Goal: Task Accomplishment & Management: Use online tool/utility

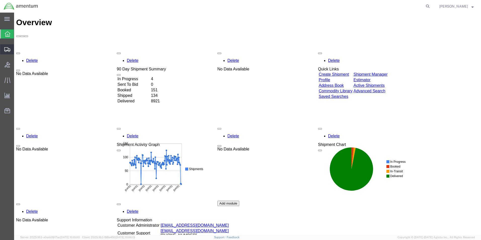
click at [0, 0] on span "Create from Template" at bounding box center [0, 0] width 0 height 0
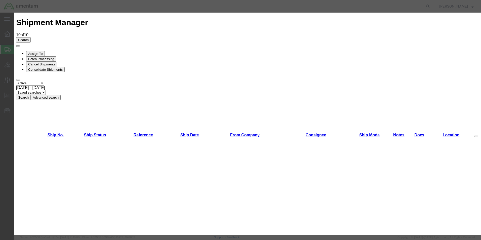
scroll to position [126, 0]
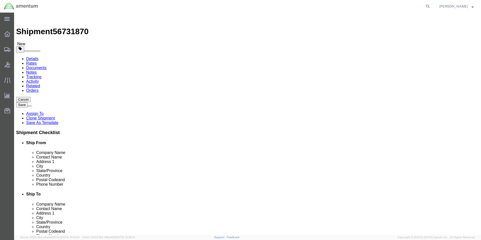
select select "49831"
select select "49930"
drag, startPoint x: 284, startPoint y: 104, endPoint x: 234, endPoint y: 104, distance: 50.1
click div "Contact Name [PERSON_NAME]"
type input "Cienna"
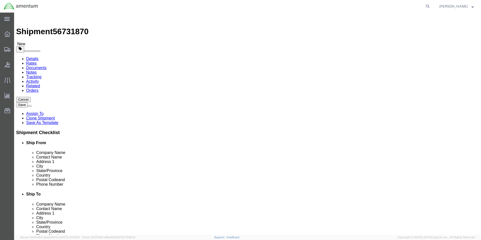
click p "- Amentum Services, Inc - ([PERSON_NAME]) Hangar 1002, [GEOGRAPHIC_DATA], [GEOG…"
select select
checkbox input "false"
select select "FL"
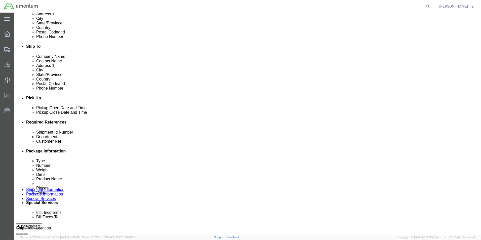
scroll to position [176, 0]
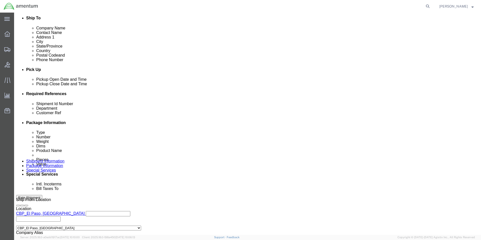
type input "[PERSON_NAME]"
drag, startPoint x: 81, startPoint y: 133, endPoint x: 57, endPoint y: 132, distance: 24.4
click div "Shipment Id Number 266025"
type input "329138"
drag, startPoint x: 80, startPoint y: 143, endPoint x: 43, endPoint y: 143, distance: 36.8
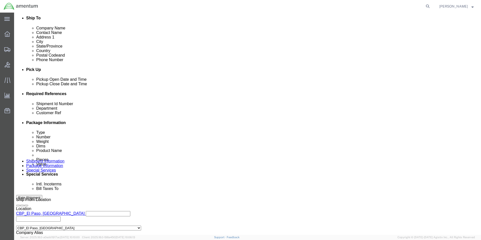
click div "Customer Ref 266025"
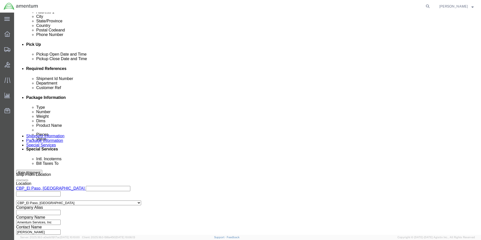
scroll to position [219, 0]
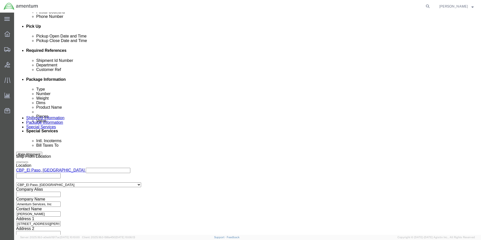
type input "329138"
click button "Continue"
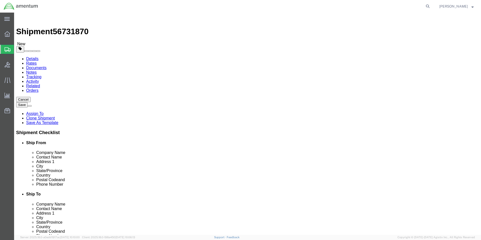
drag, startPoint x: 79, startPoint y: 106, endPoint x: 59, endPoint y: 102, distance: 20.6
click div "Package Type Select Bale(s) Basket(s) Bolt(s) Bottle(s) Buckets Bulk Bundle(s) …"
type input "24"
type input "20"
type input "14"
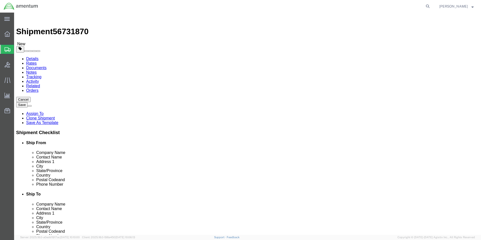
drag, startPoint x: 80, startPoint y: 115, endPoint x: 61, endPoint y: 119, distance: 18.9
click div "Weight 2.10 Select kgs lbs Ship. t°"
type input "52"
click dd "3.00 Each"
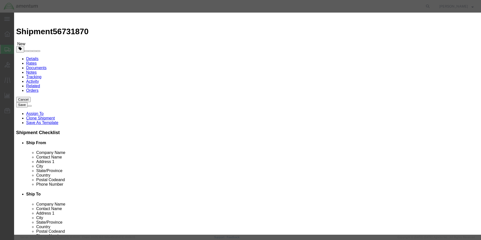
drag, startPoint x: 184, startPoint y: 37, endPoint x: 137, endPoint y: 40, distance: 47.2
click div "Product Name AIRCRAFT PARTS"
type input "Shop Item"
click div "Commodity library"
drag, startPoint x: 308, startPoint y: 38, endPoint x: 266, endPoint y: 34, distance: 42.7
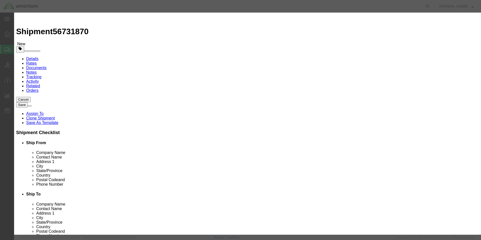
click div "Commodity library Product Name Shop Item Pieces 3.00 Select Bag Barrels 100Boar…"
type textarea "Heat Sealer"
click button "Save & Close"
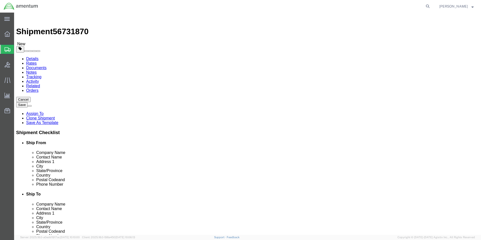
click button "Continue"
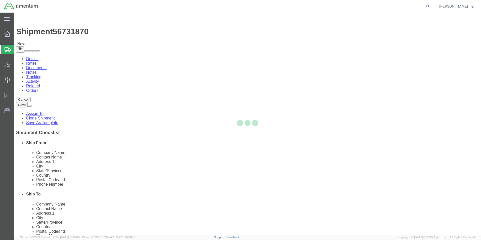
select select
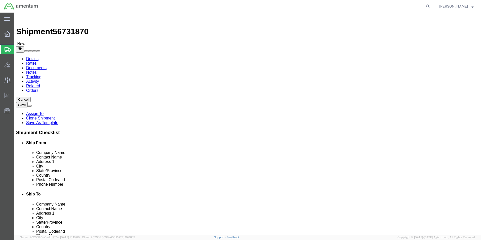
select select "COSTCENTER"
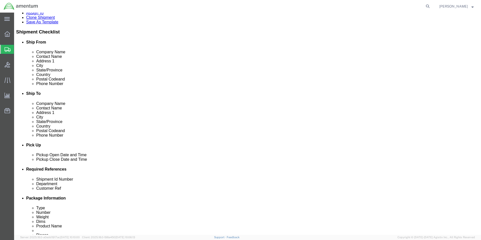
scroll to position [176, 0]
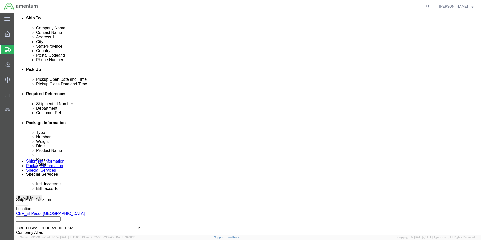
click button "Rate Shipment"
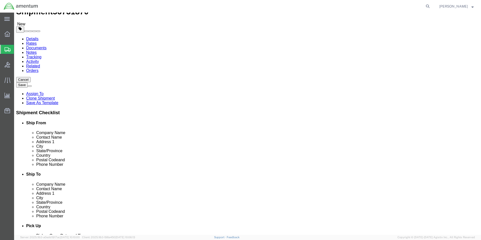
scroll to position [0, 0]
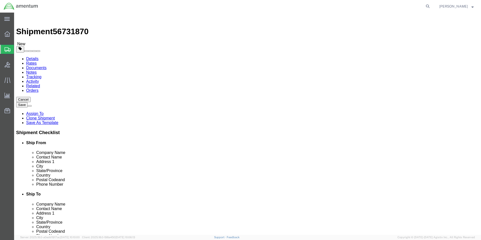
click link "Shipment Information"
type input "eja"
select select "49930"
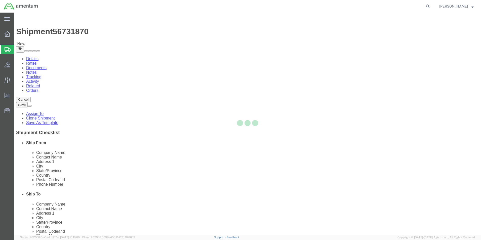
type input "[PHONE_NUMBER]"
select select "FL"
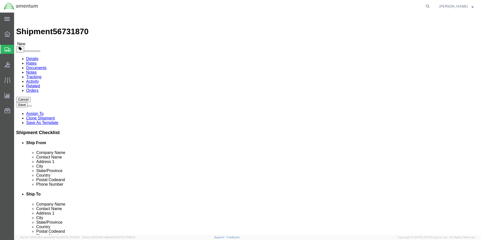
click input "[PERSON_NAME]"
type input "[PERSON_NAME]"
click label "Address 1"
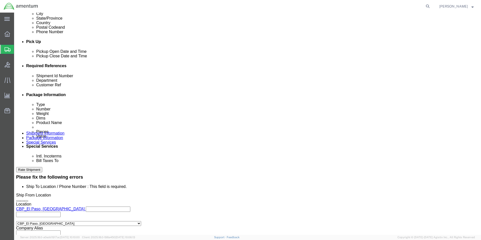
scroll to position [241, 0]
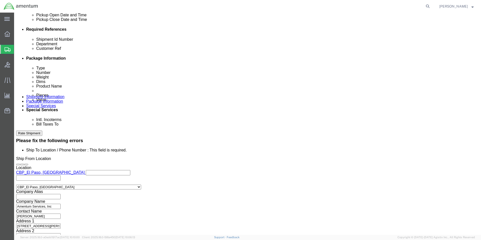
click button "Rate Shipment"
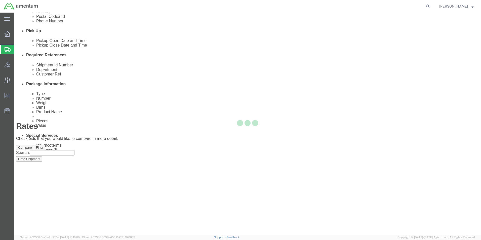
scroll to position [11, 0]
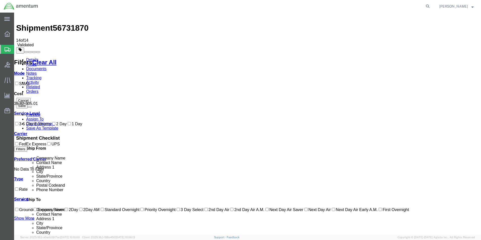
scroll to position [0, 0]
